Goal: Task Accomplishment & Management: Use online tool/utility

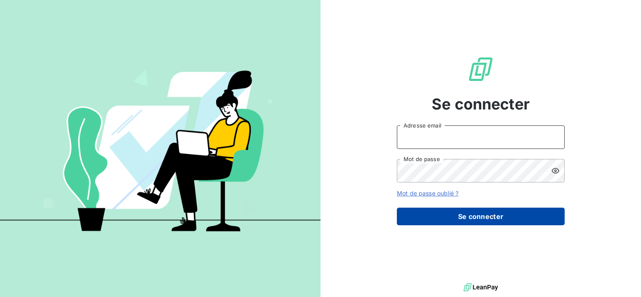
type input "[EMAIL_ADDRESS][DOMAIN_NAME]"
click at [457, 218] on button "Se connecter" at bounding box center [481, 217] width 168 height 18
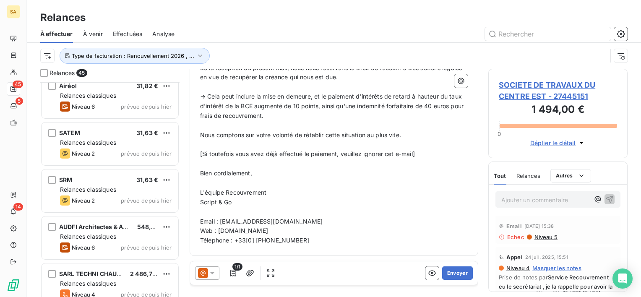
scroll to position [1900, 0]
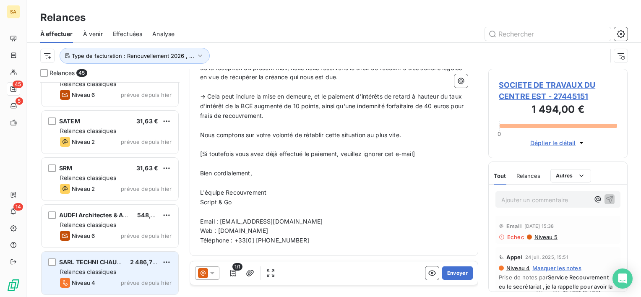
click at [119, 269] on div "Relances classiques" at bounding box center [116, 272] width 112 height 8
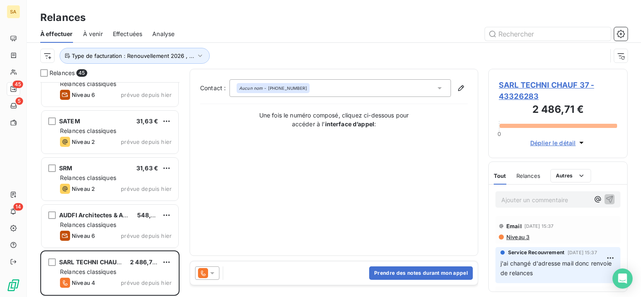
click at [531, 175] on span "Relances" at bounding box center [529, 175] width 24 height 7
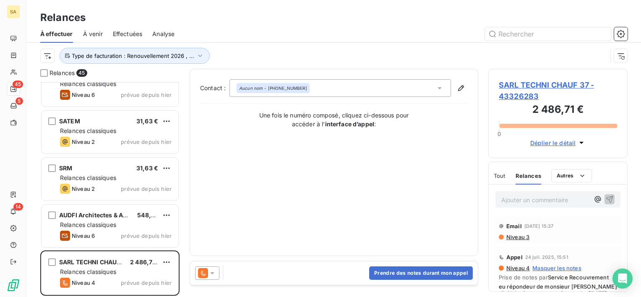
click at [511, 236] on span "Niveau 3" at bounding box center [518, 237] width 24 height 7
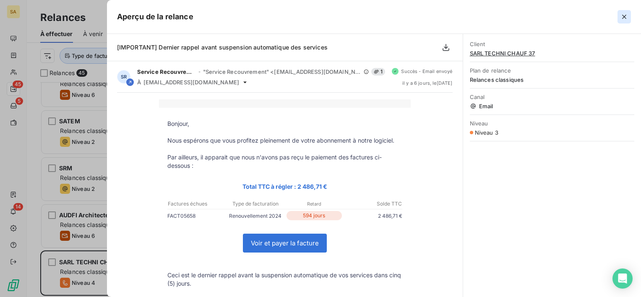
click at [627, 17] on icon "button" at bounding box center [624, 17] width 8 height 8
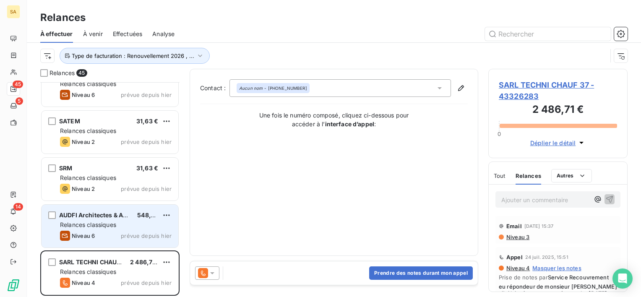
click at [116, 227] on span "Relances classiques" at bounding box center [88, 224] width 56 height 7
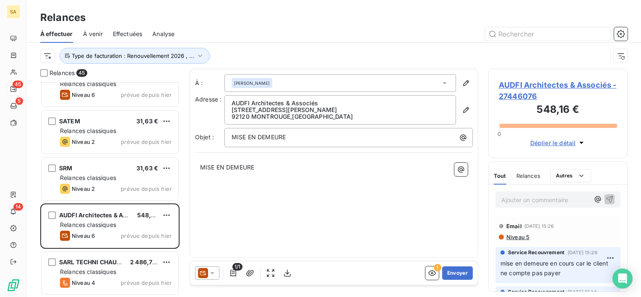
click at [544, 198] on p "Ajouter un commentaire ﻿" at bounding box center [545, 200] width 88 height 10
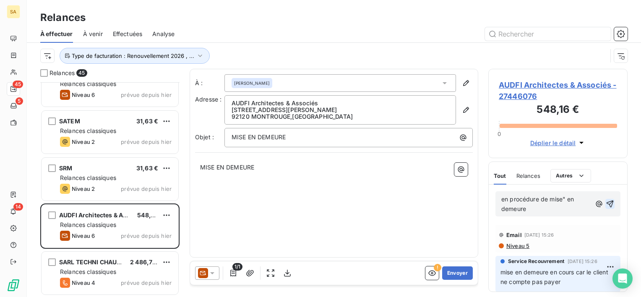
click at [606, 205] on icon "button" at bounding box center [610, 204] width 8 height 8
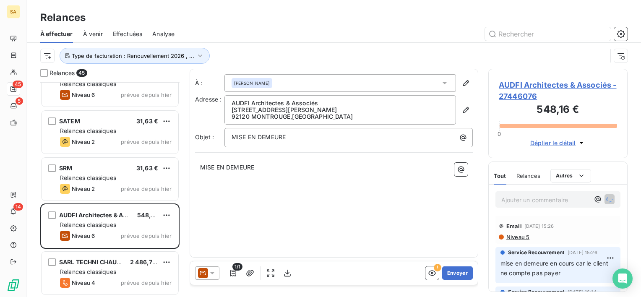
click at [530, 173] on span "Relances" at bounding box center [529, 175] width 24 height 7
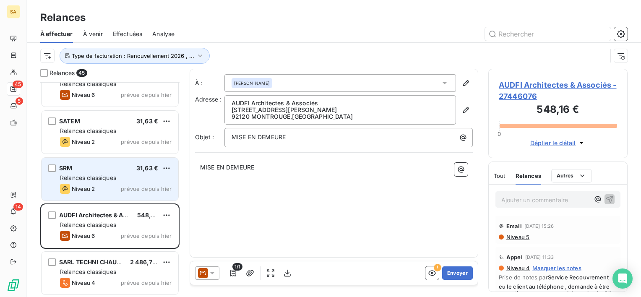
click at [125, 178] on div "Relances classiques" at bounding box center [116, 178] width 112 height 8
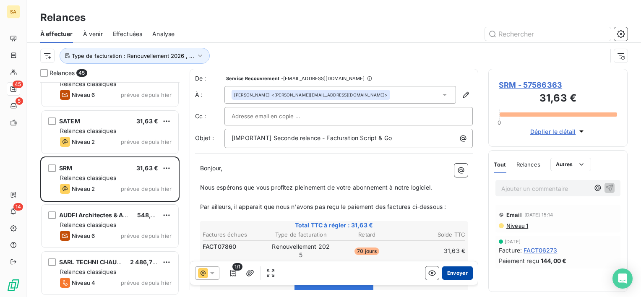
click at [446, 272] on button "Envoyer" at bounding box center [457, 272] width 31 height 13
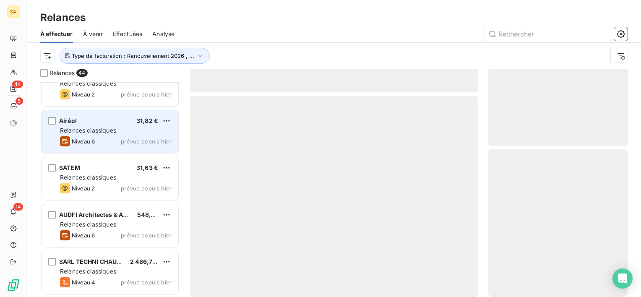
scroll to position [1853, 0]
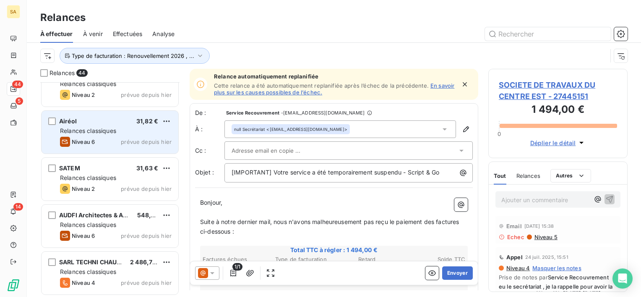
click at [110, 129] on span "Relances classiques" at bounding box center [88, 130] width 56 height 7
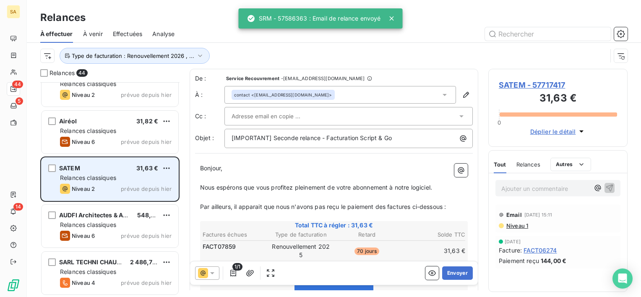
click at [110, 178] on span "Relances classiques" at bounding box center [88, 177] width 56 height 7
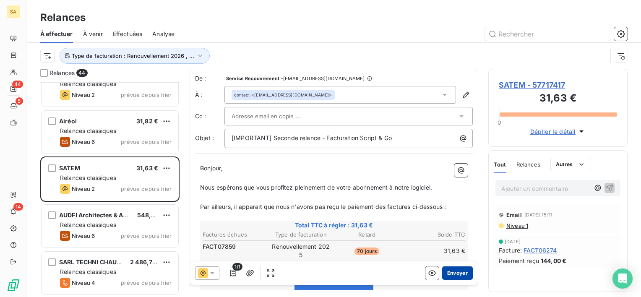
click at [454, 274] on button "Envoyer" at bounding box center [457, 272] width 31 height 13
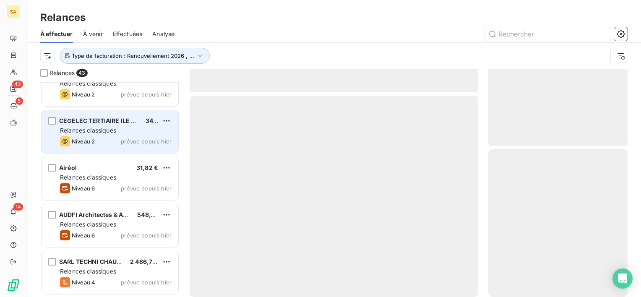
scroll to position [1806, 0]
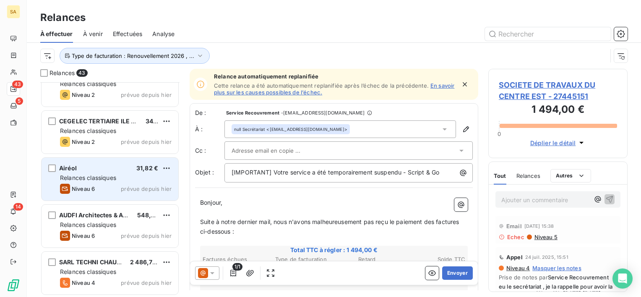
click at [107, 174] on div "Relances classiques" at bounding box center [116, 178] width 112 height 8
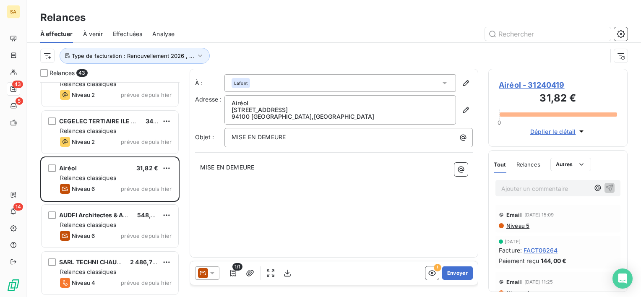
click at [532, 167] on span "Relances" at bounding box center [529, 164] width 24 height 7
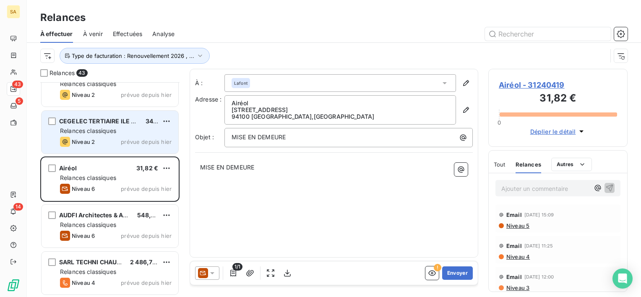
click at [118, 131] on div "Relances classiques" at bounding box center [116, 131] width 112 height 8
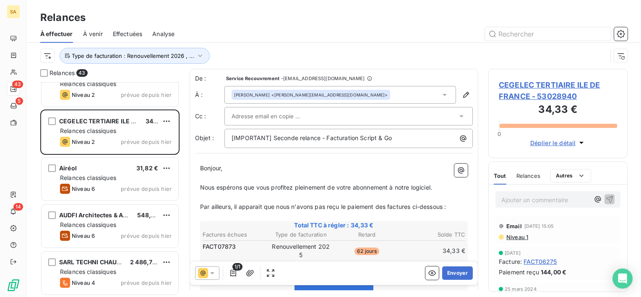
click at [213, 278] on div at bounding box center [207, 272] width 24 height 13
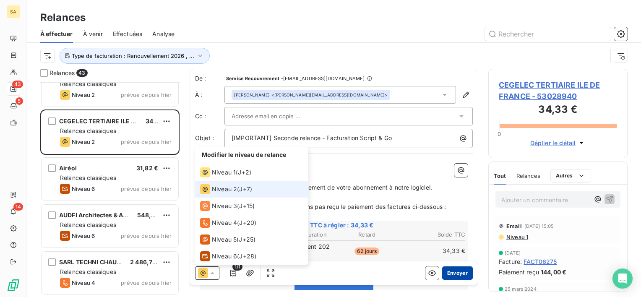
click at [453, 273] on button "Envoyer" at bounding box center [457, 272] width 31 height 13
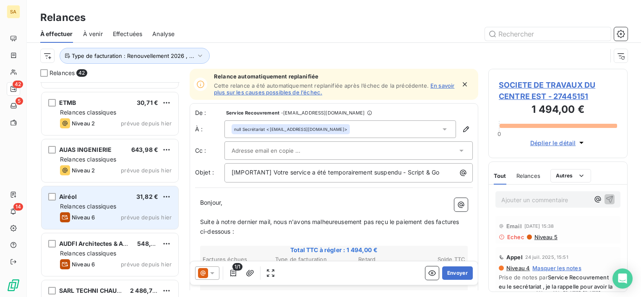
scroll to position [1717, 0]
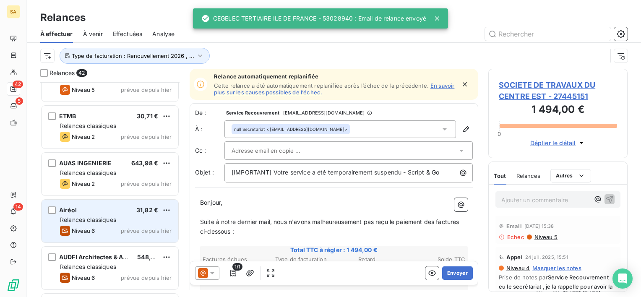
click at [118, 164] on div "AUAS INGENIERIE 643,98 €" at bounding box center [116, 163] width 112 height 8
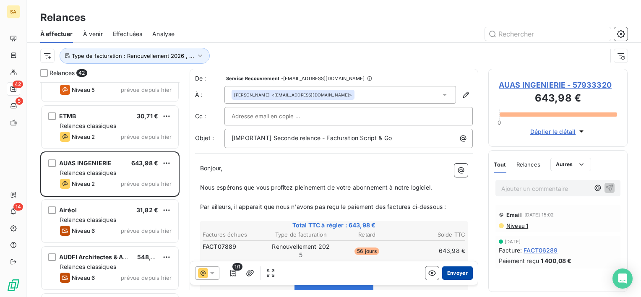
click at [447, 274] on button "Envoyer" at bounding box center [457, 272] width 31 height 13
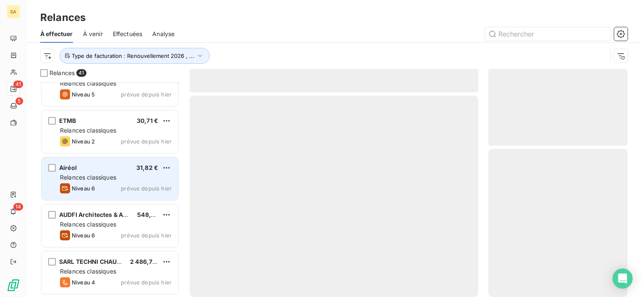
scroll to position [1712, 0]
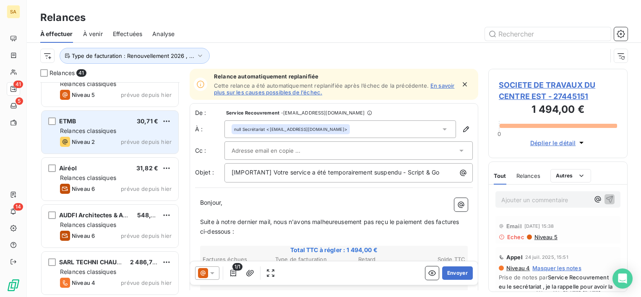
click at [79, 139] on span "Niveau 2" at bounding box center [83, 141] width 23 height 7
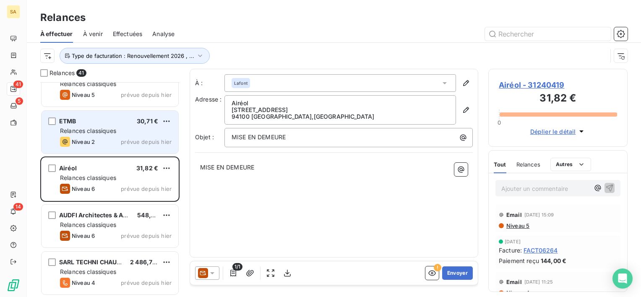
click at [86, 133] on span "Relances classiques" at bounding box center [88, 130] width 56 height 7
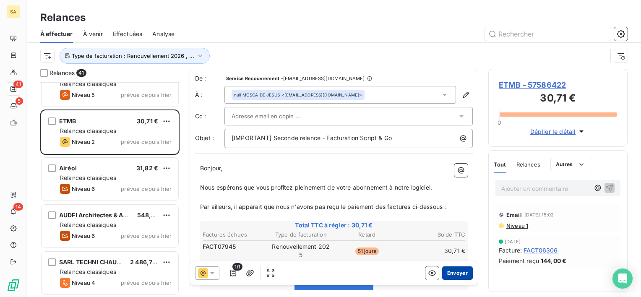
click at [451, 276] on button "Envoyer" at bounding box center [457, 272] width 31 height 13
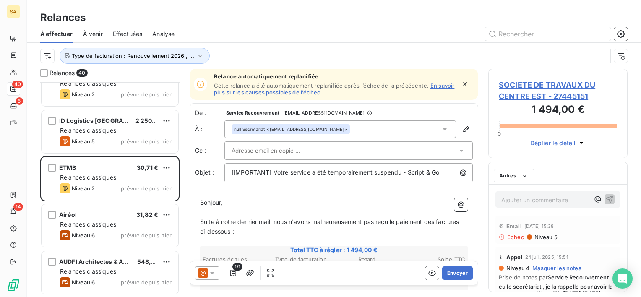
scroll to position [1612, 0]
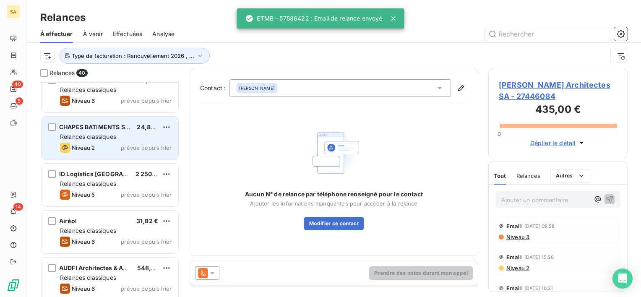
click at [106, 150] on div "Niveau 2 prévue depuis hier" at bounding box center [116, 148] width 112 height 10
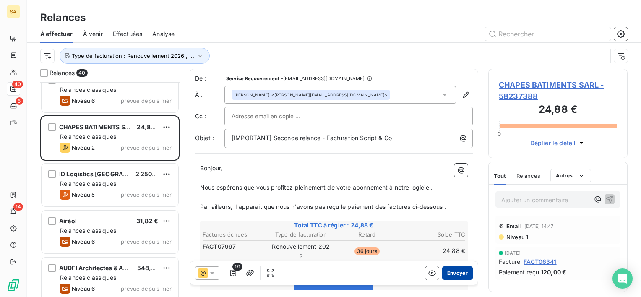
click at [457, 274] on button "Envoyer" at bounding box center [457, 272] width 31 height 13
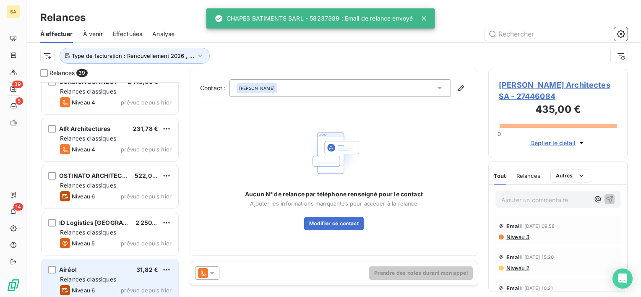
scroll to position [1486, 0]
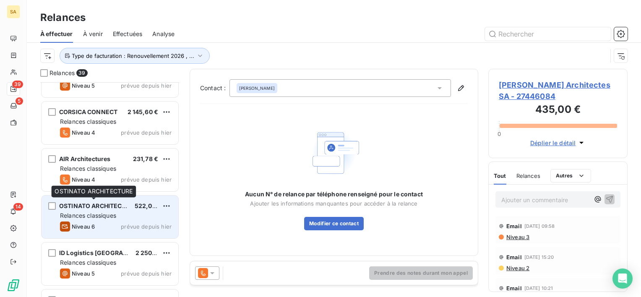
click at [128, 208] on span "OSTINATO ARCHITECTURE" at bounding box center [98, 205] width 78 height 7
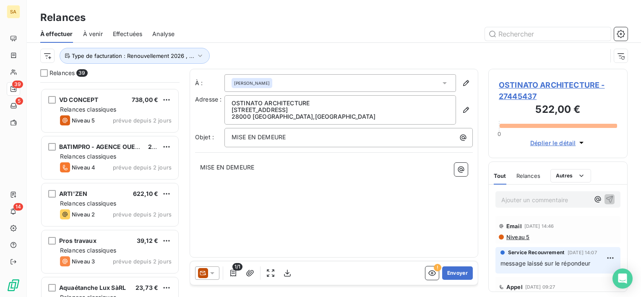
scroll to position [947, 0]
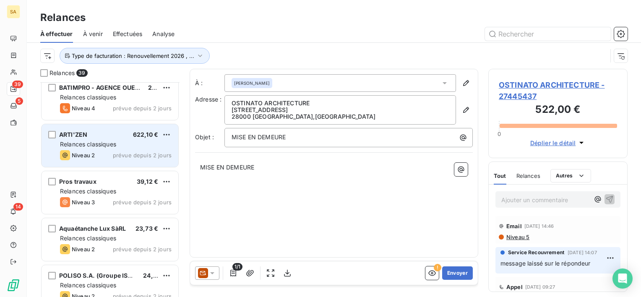
click at [114, 156] on span "prévue depuis 2 jours" at bounding box center [142, 155] width 59 height 7
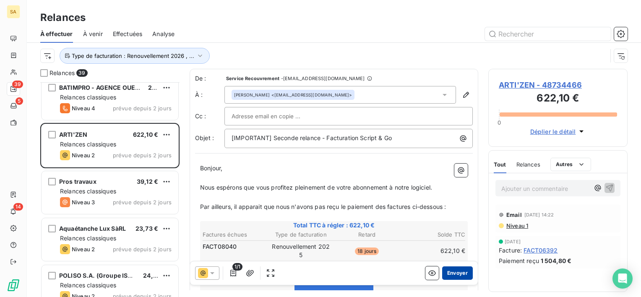
click at [445, 268] on button "Envoyer" at bounding box center [457, 272] width 31 height 13
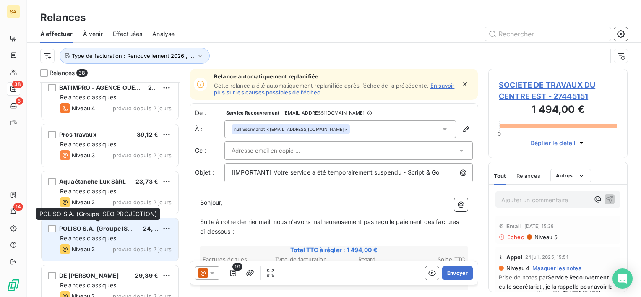
click at [91, 230] on span "POLISO S.A. (Groupe ISEO PROJECTION)" at bounding box center [118, 228] width 119 height 7
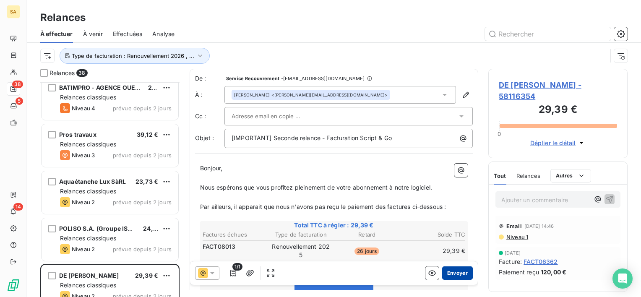
click at [454, 270] on button "Envoyer" at bounding box center [457, 272] width 31 height 13
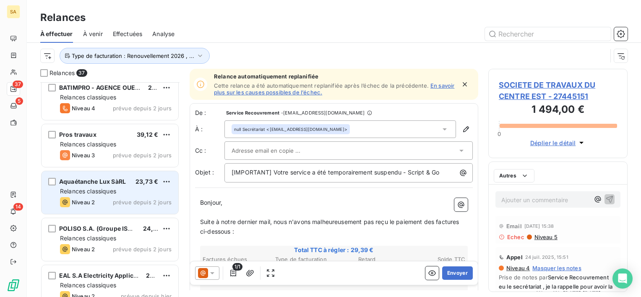
click at [97, 190] on span "Relances classiques" at bounding box center [88, 191] width 56 height 7
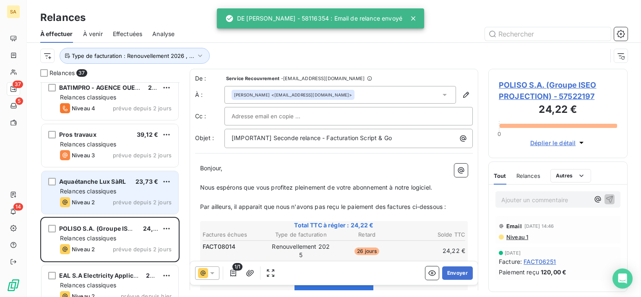
click at [106, 195] on div "Relances classiques" at bounding box center [116, 191] width 112 height 8
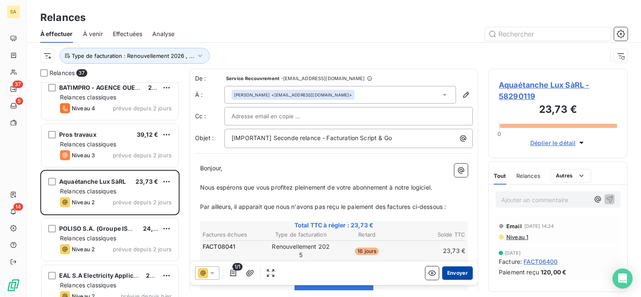
click at [456, 272] on button "Envoyer" at bounding box center [457, 272] width 31 height 13
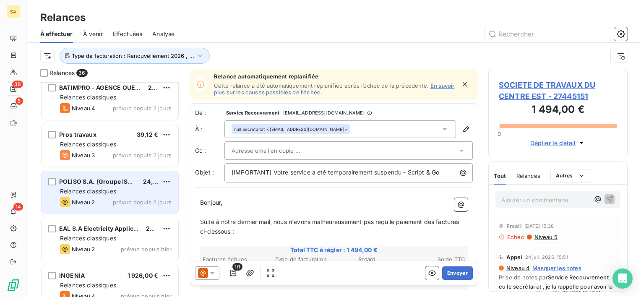
click at [78, 197] on div "Niveau 2" at bounding box center [77, 202] width 35 height 10
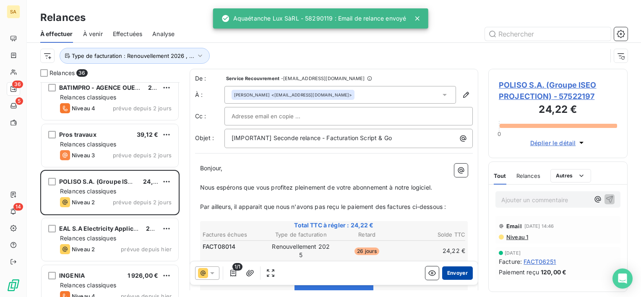
click at [450, 270] on button "Envoyer" at bounding box center [457, 272] width 31 height 13
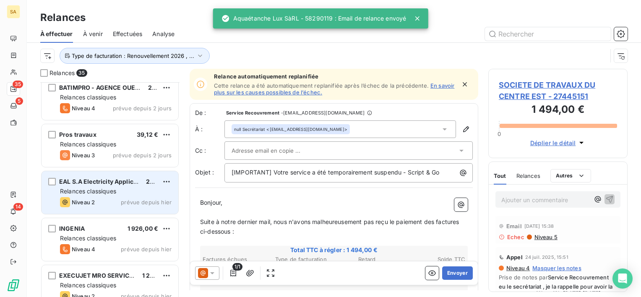
click at [103, 193] on span "Relances classiques" at bounding box center [88, 191] width 56 height 7
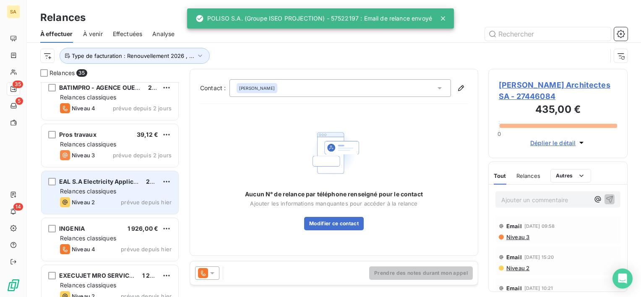
click at [97, 201] on div "Niveau 2 prévue depuis hier" at bounding box center [116, 202] width 112 height 10
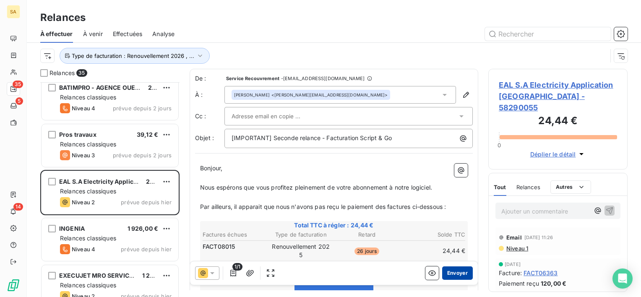
click at [451, 271] on button "Envoyer" at bounding box center [457, 272] width 31 height 13
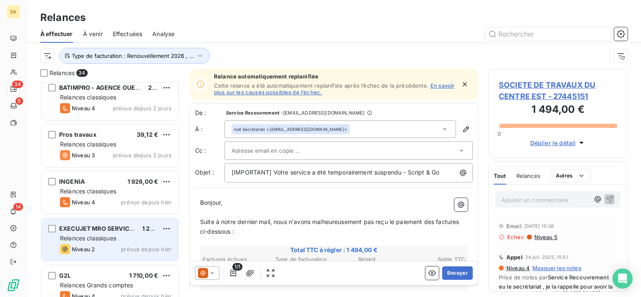
click at [94, 235] on span "Relances classiques" at bounding box center [88, 238] width 56 height 7
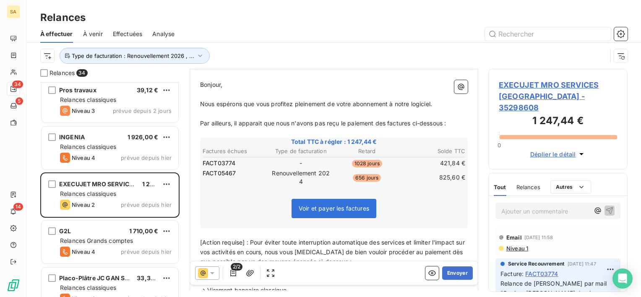
scroll to position [989, 0]
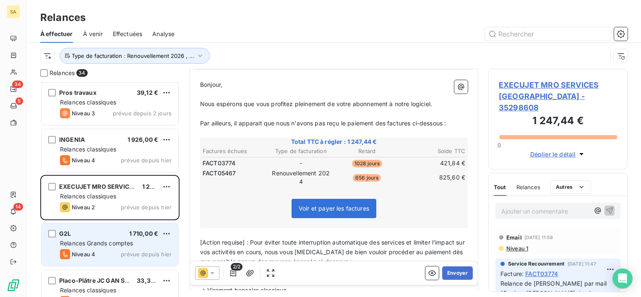
click at [108, 256] on div "Niveau 4 prévue depuis hier" at bounding box center [116, 254] width 112 height 10
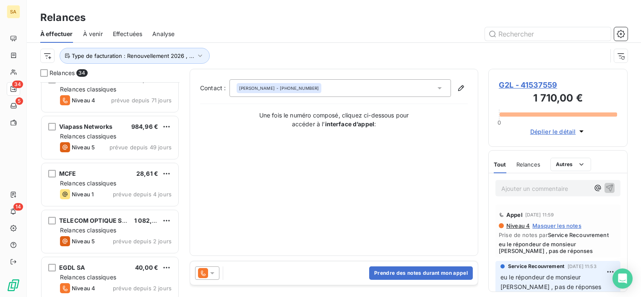
scroll to position [671, 0]
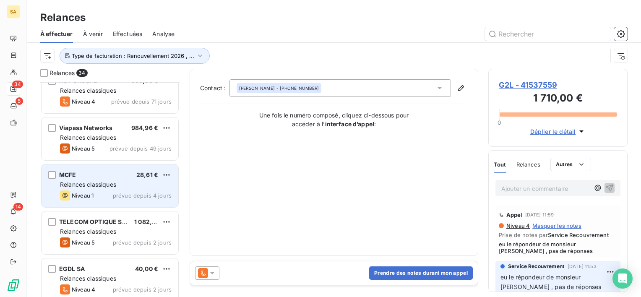
click at [103, 194] on div "Niveau 1 prévue depuis 4 jours" at bounding box center [116, 195] width 112 height 10
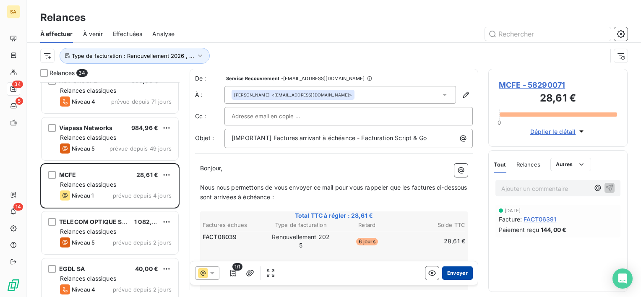
click at [450, 273] on button "Envoyer" at bounding box center [457, 272] width 31 height 13
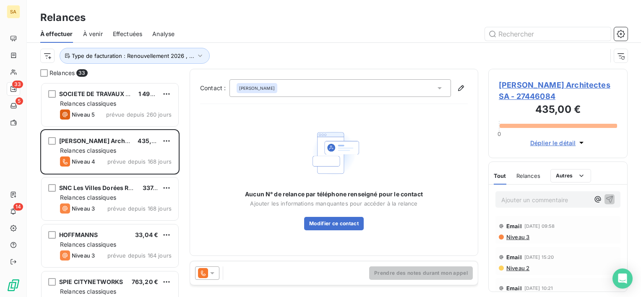
click at [130, 35] on span "Effectuées" at bounding box center [128, 34] width 30 height 8
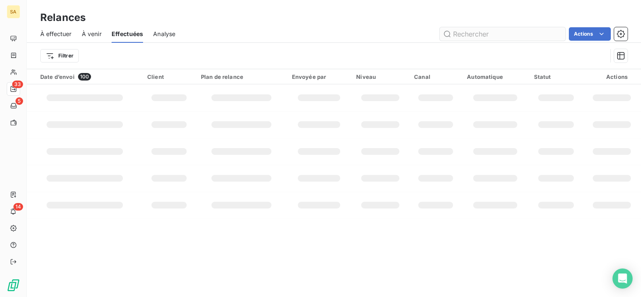
click at [501, 34] on input "text" at bounding box center [503, 33] width 126 height 13
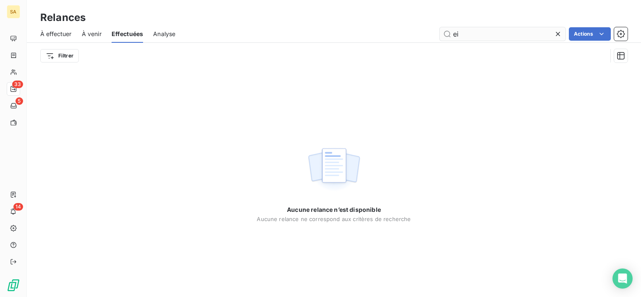
type input "e"
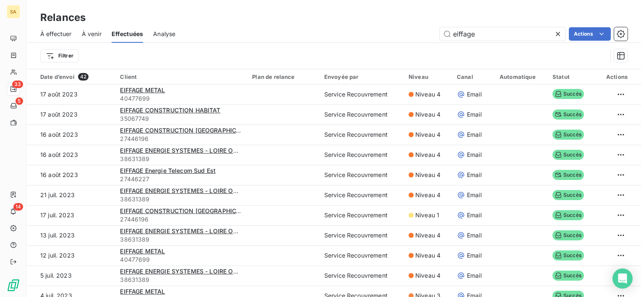
type input "eiffage"
drag, startPoint x: 558, startPoint y: 35, endPoint x: 186, endPoint y: 0, distance: 373.8
click at [559, 35] on icon at bounding box center [558, 34] width 4 height 4
